Goal: Register for event/course

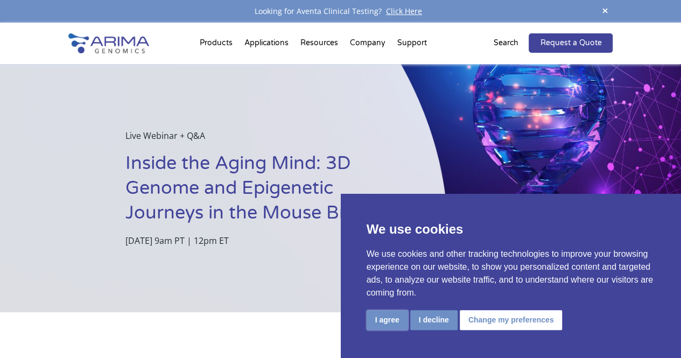
click at [381, 318] on button "I agree" at bounding box center [386, 320] width 41 height 20
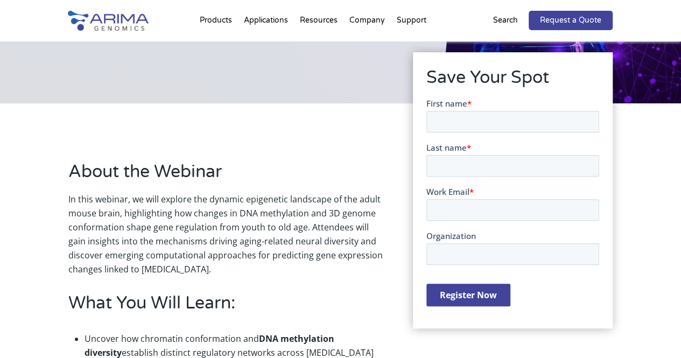
scroll to position [213, 0]
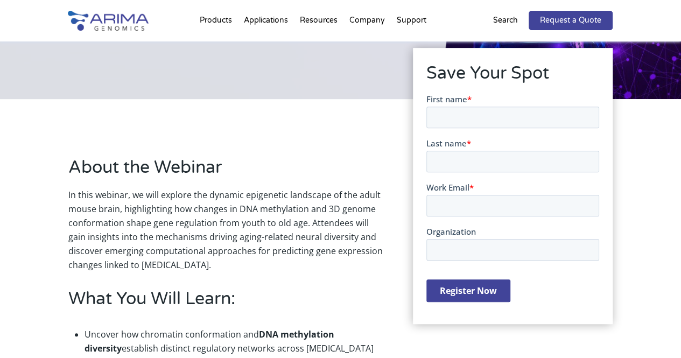
drag, startPoint x: 687, startPoint y: 64, endPoint x: 688, endPoint y: 115, distance: 50.6
click at [517, 113] on input "First name *" at bounding box center [512, 118] width 173 height 22
type input "[PERSON_NAME]"
click at [479, 168] on input "Last name *" at bounding box center [512, 162] width 173 height 22
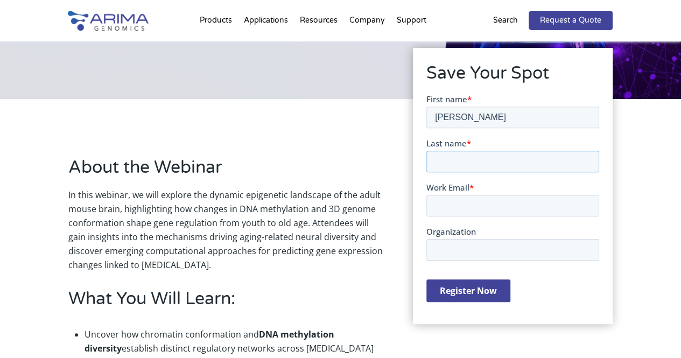
type input "[PERSON_NAME]"
click at [492, 203] on input "Work Email *" at bounding box center [512, 206] width 173 height 22
type input "[PERSON_NAME][EMAIL_ADDRESS][PERSON_NAME][DOMAIN_NAME]"
click at [499, 252] on input "Organization" at bounding box center [512, 250] width 173 height 22
type input "[GEOGRAPHIC_DATA][US_STATE][PERSON_NAME]"
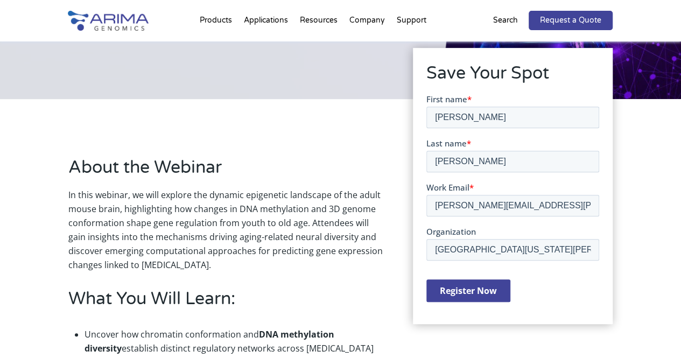
click at [471, 285] on input "Register Now" at bounding box center [468, 290] width 84 height 23
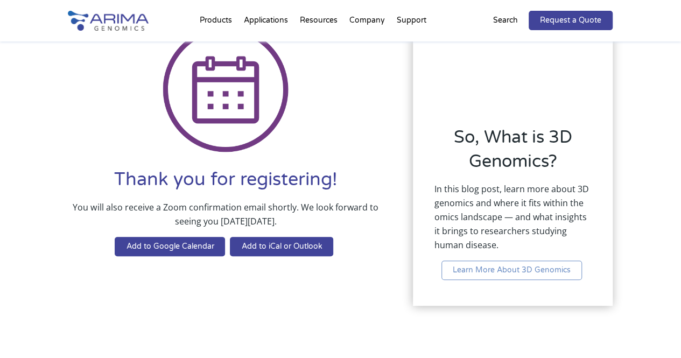
scroll to position [70, 0]
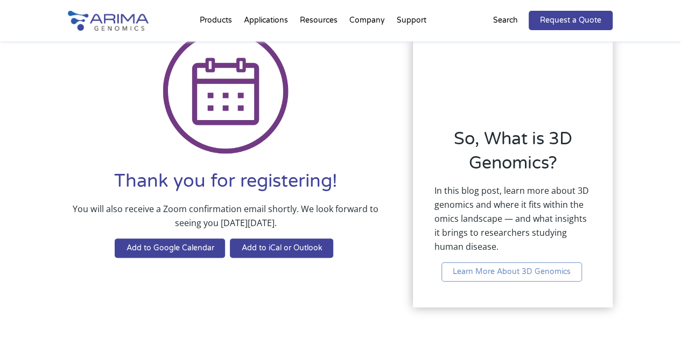
click at [637, 118] on div "Thank you for registering! You will also receive a Zoom confirmation email shor…" at bounding box center [340, 167] width 681 height 392
